Goal: Information Seeking & Learning: Learn about a topic

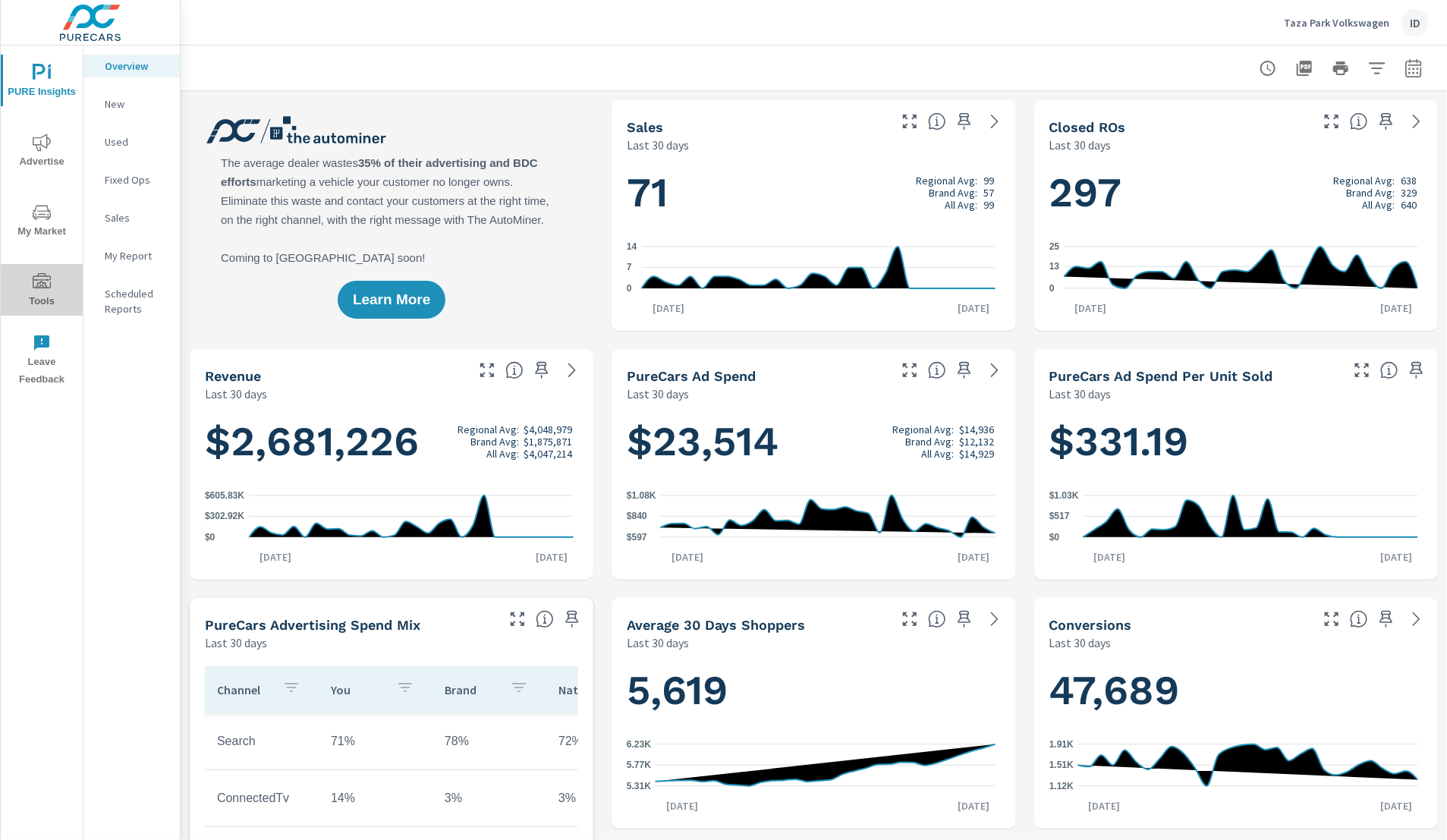
click at [48, 300] on span "Tools" at bounding box center [41, 292] width 73 height 37
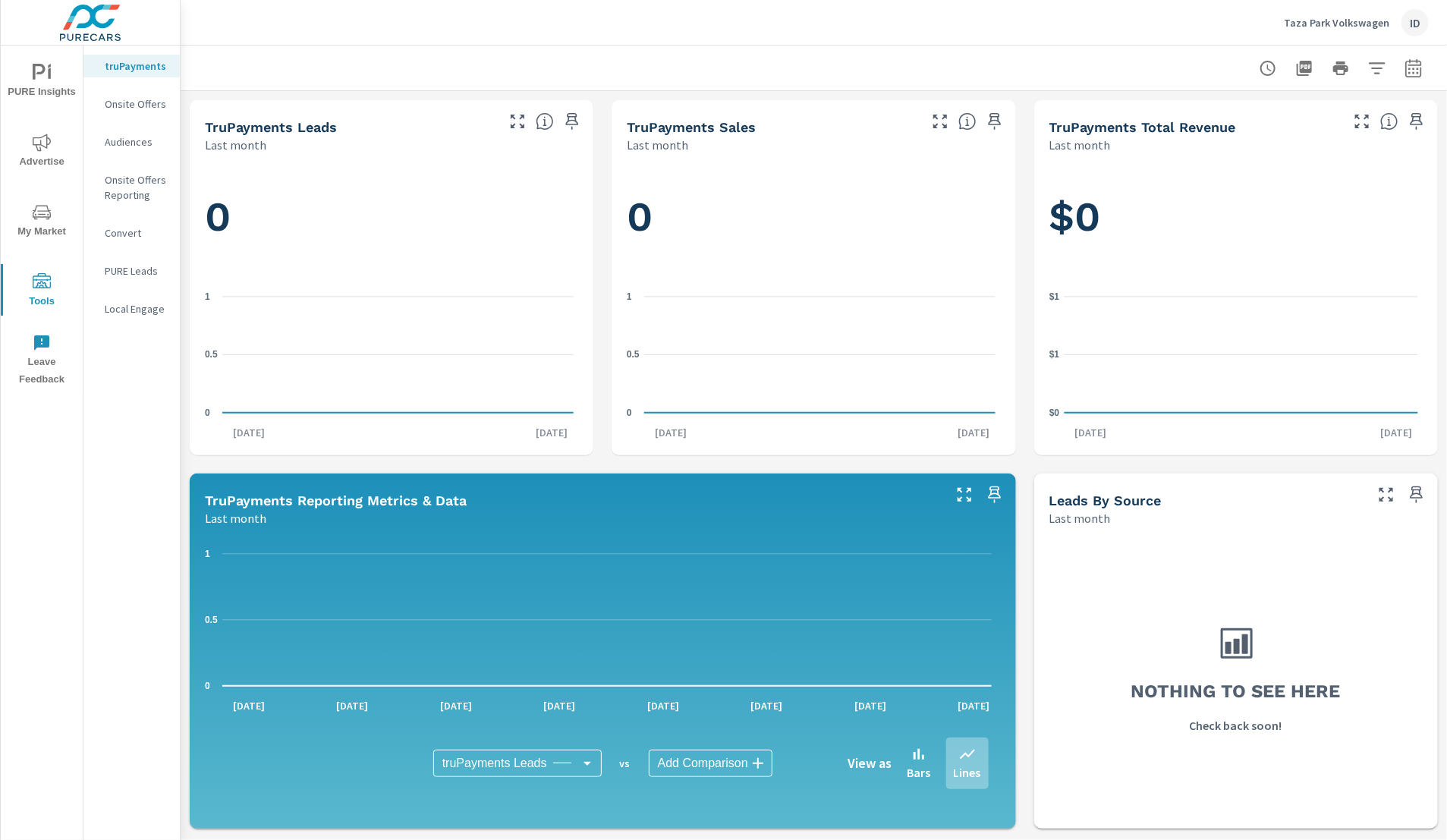
click at [48, 240] on span "My Market" at bounding box center [41, 222] width 73 height 37
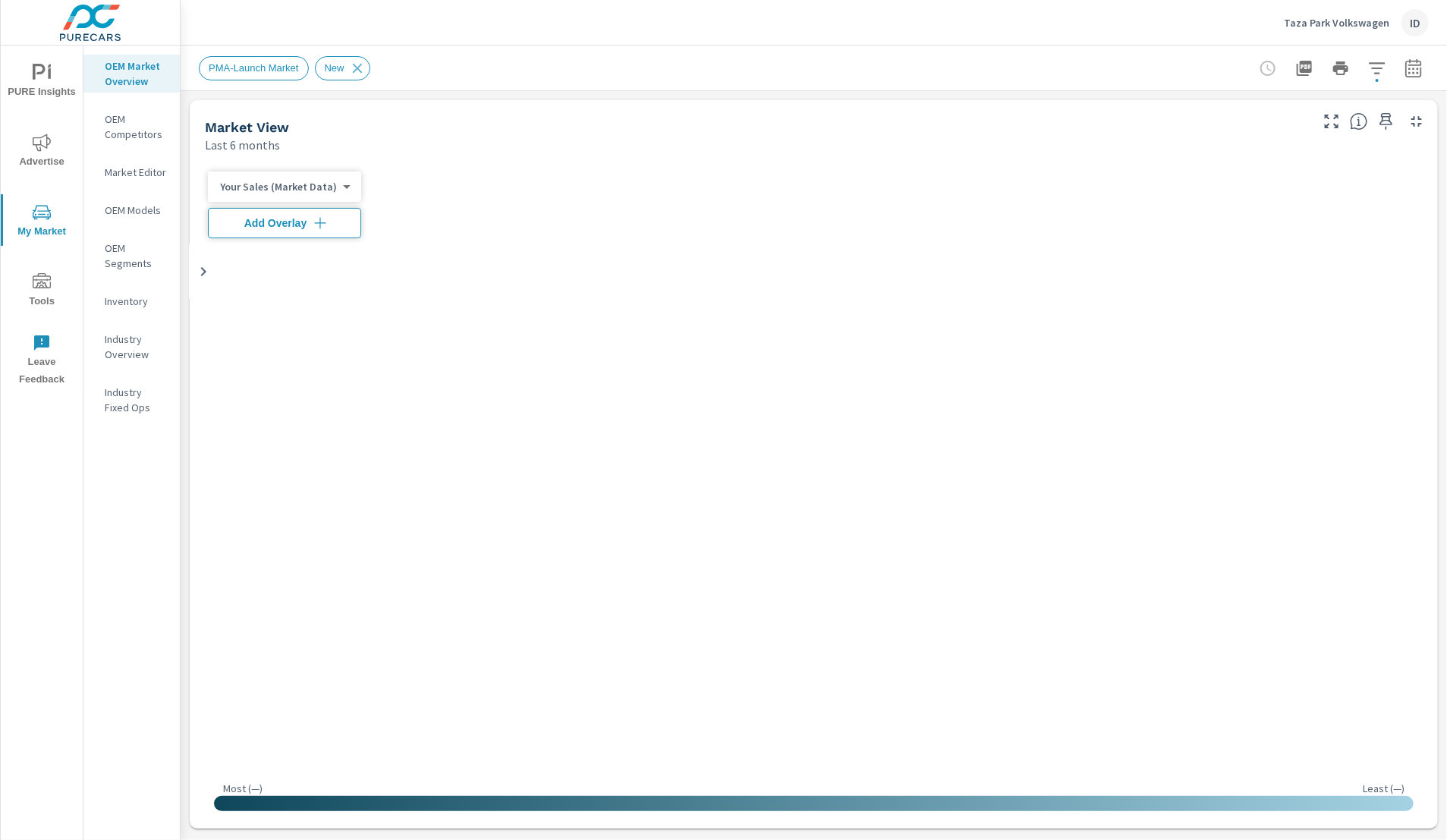
click at [38, 153] on span "Advertise" at bounding box center [41, 152] width 73 height 37
